Goal: Information Seeking & Learning: Learn about a topic

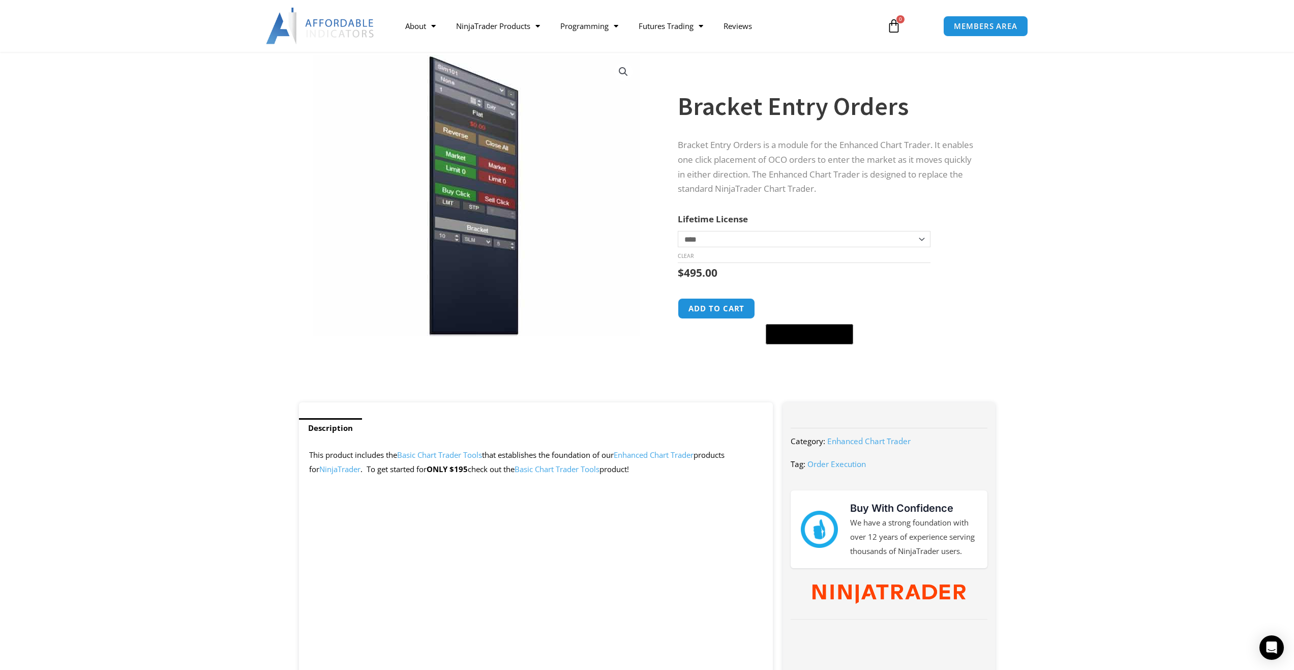
scroll to position [51, 0]
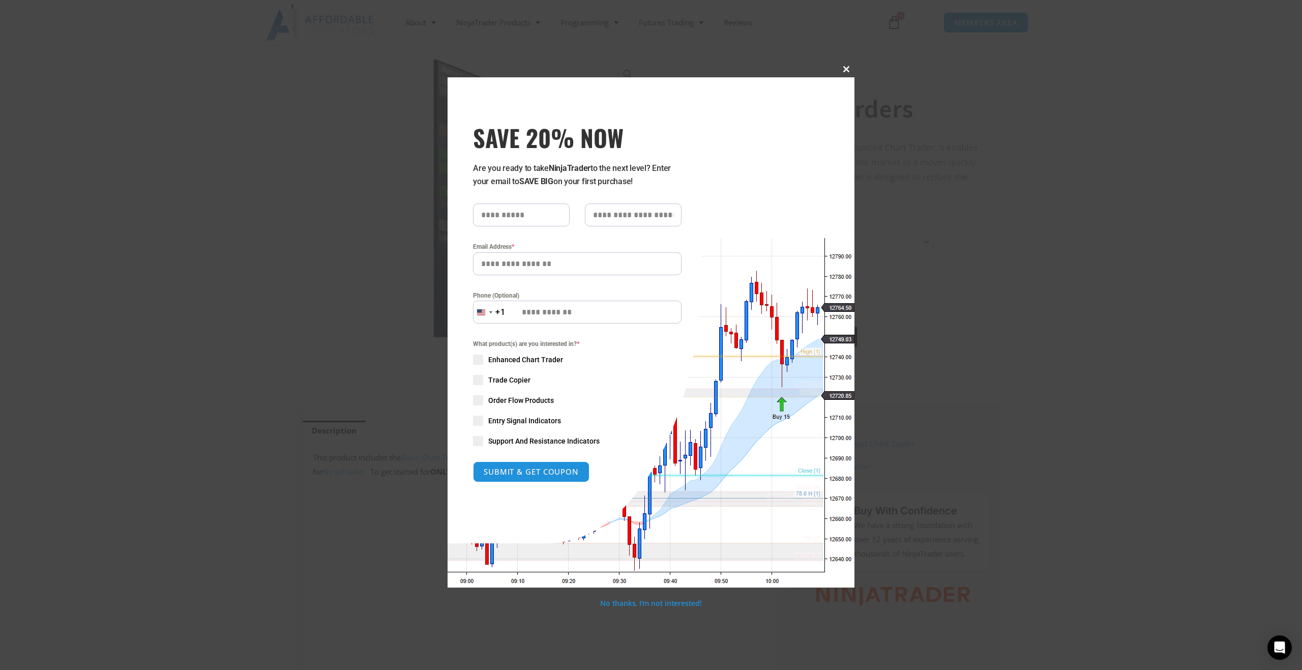
click at [846, 66] on span "SAVE 20% NOW popup" at bounding box center [846, 69] width 16 height 6
